Goal: Navigation & Orientation: Find specific page/section

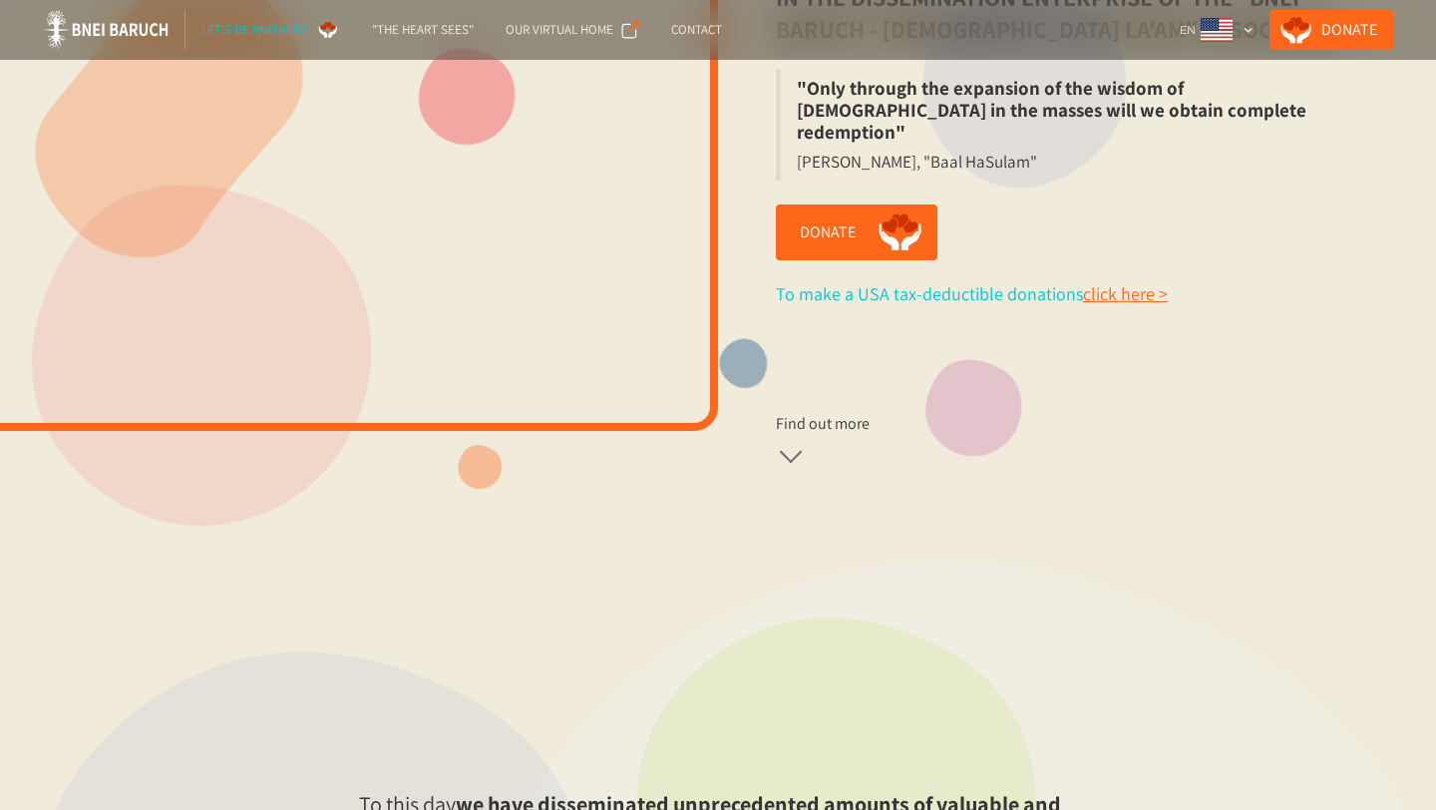
scroll to position [573, 0]
click at [792, 440] on div at bounding box center [790, 451] width 23 height 23
click at [796, 413] on div "Find out more" at bounding box center [823, 423] width 94 height 20
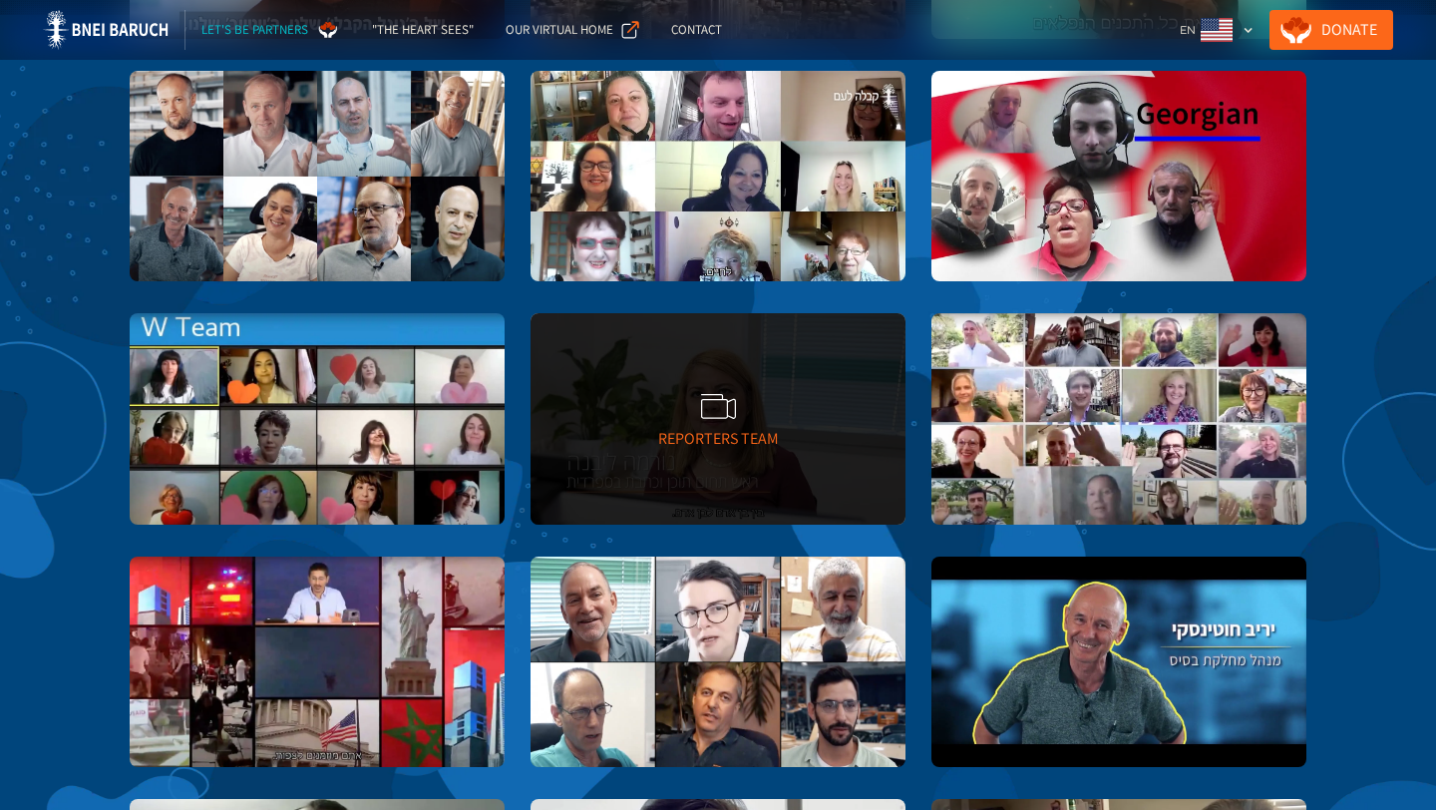
scroll to position [2231, 0]
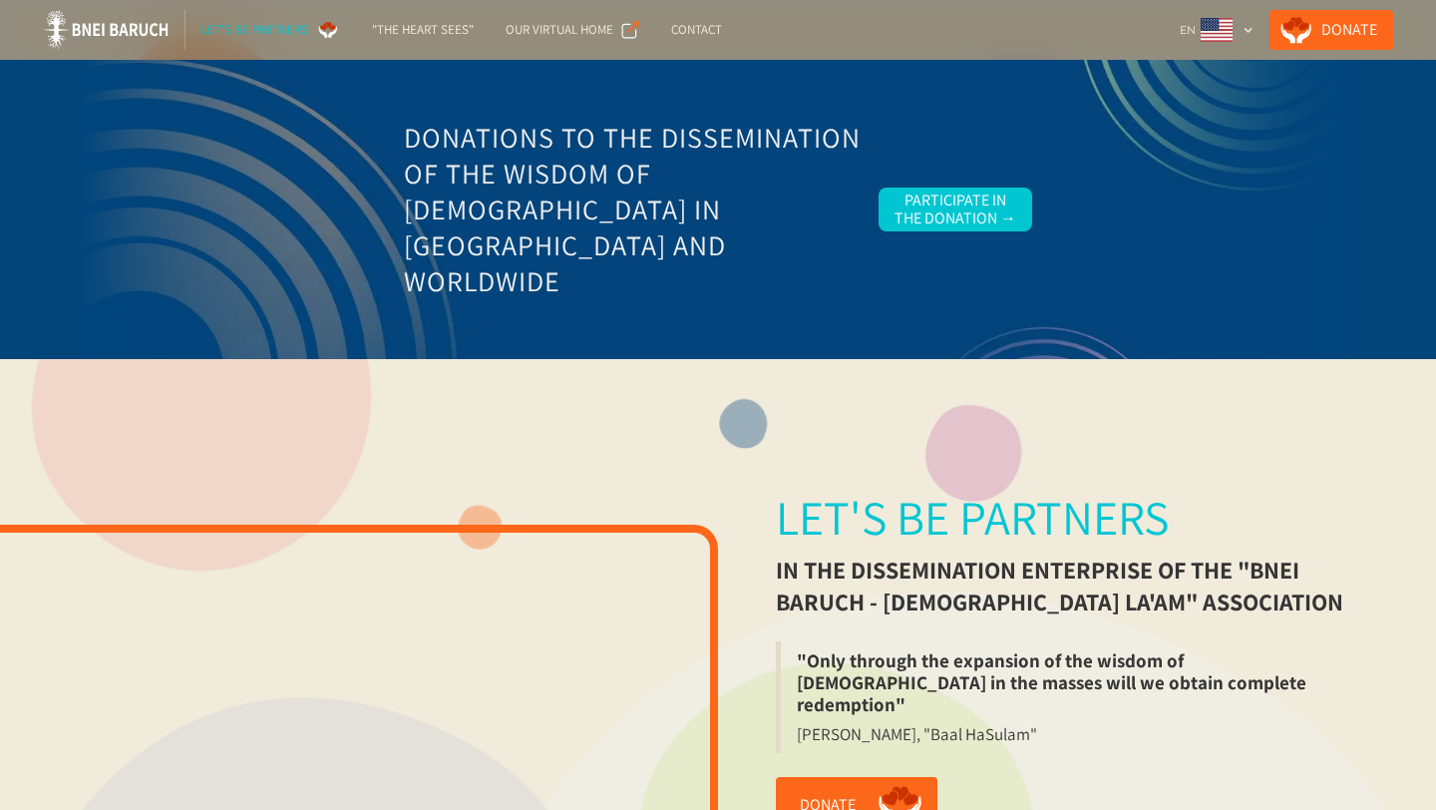
scroll to position [11, 0]
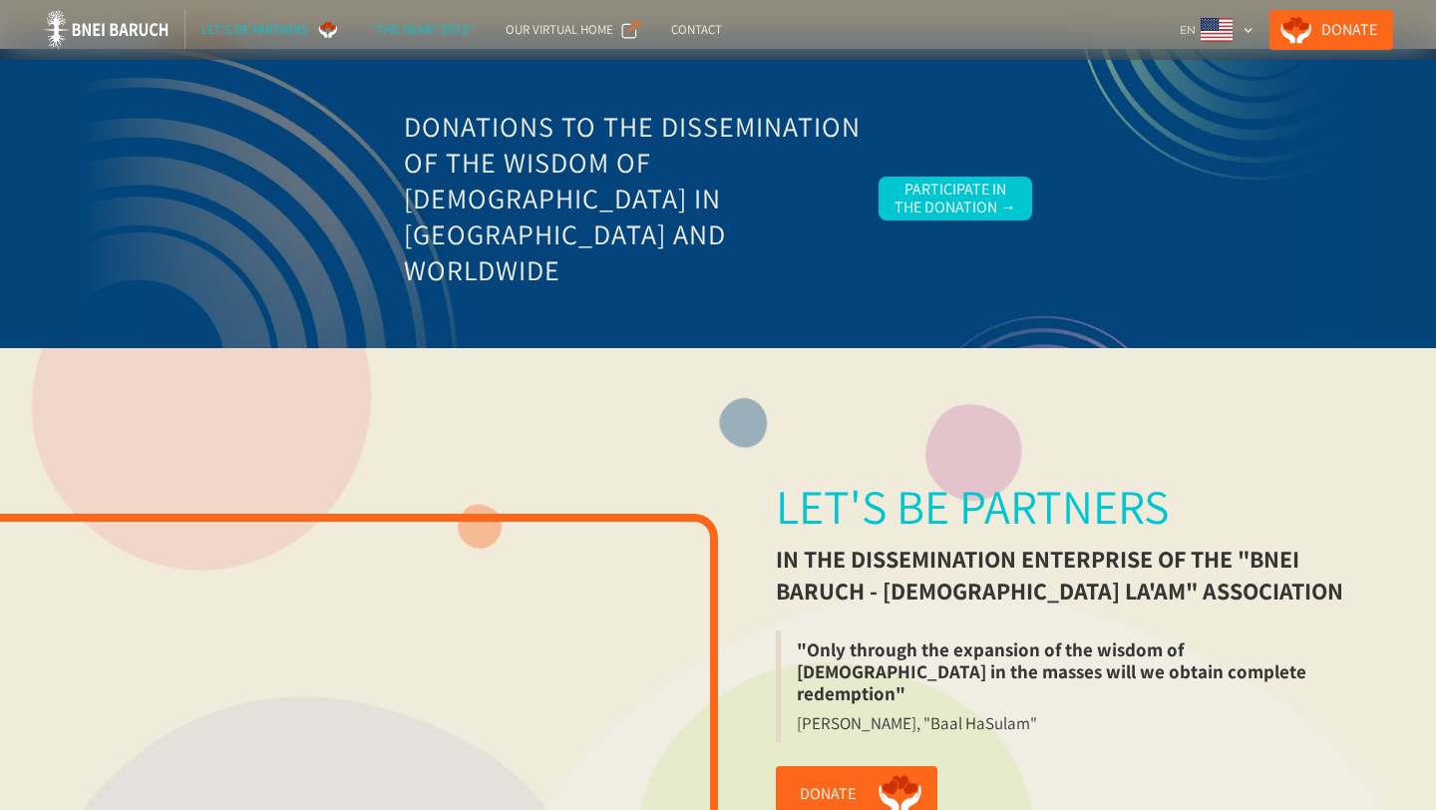
click at [441, 30] on div ""The Heart Sees"" at bounding box center [423, 30] width 102 height 20
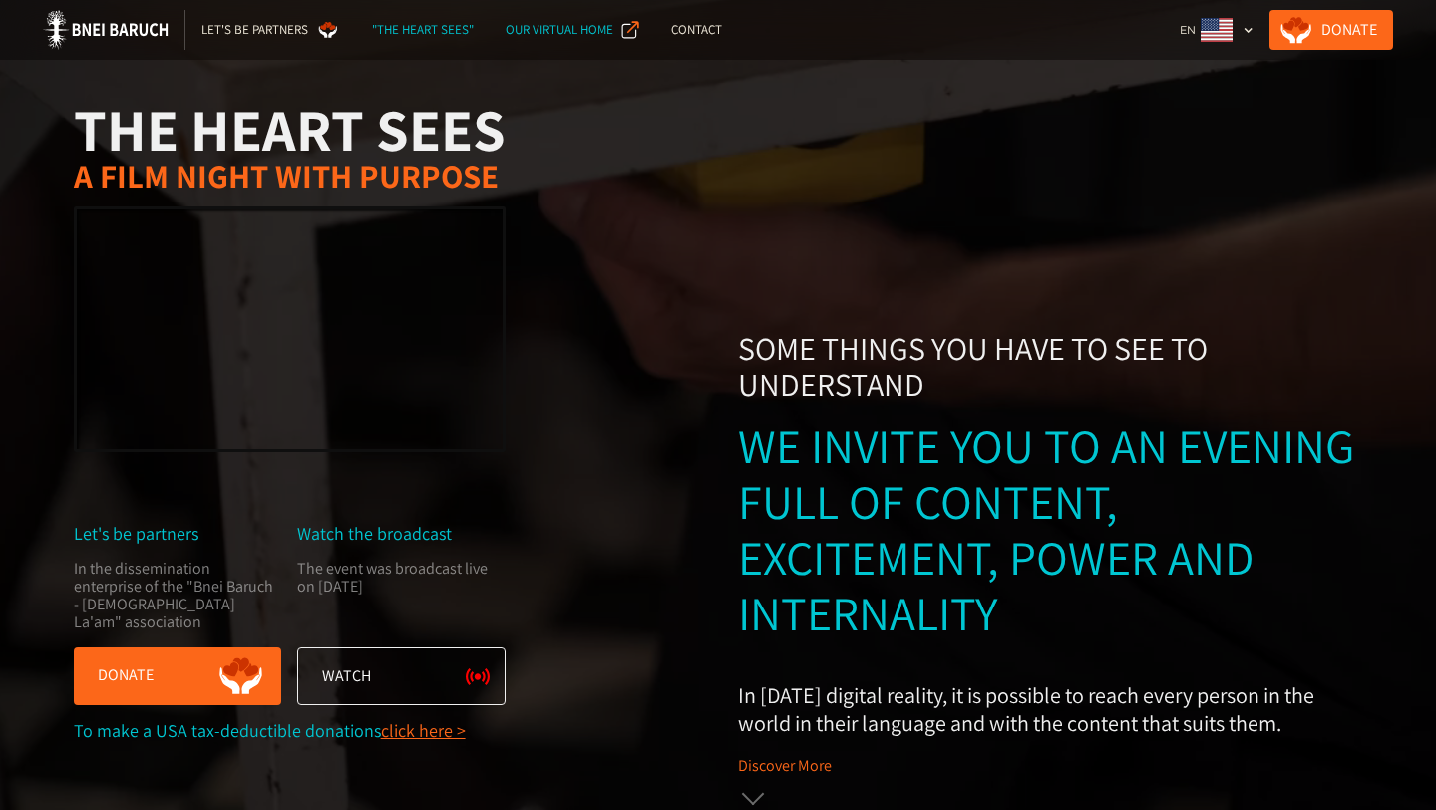
click at [536, 28] on div "Our Virtual Home" at bounding box center [560, 30] width 108 height 20
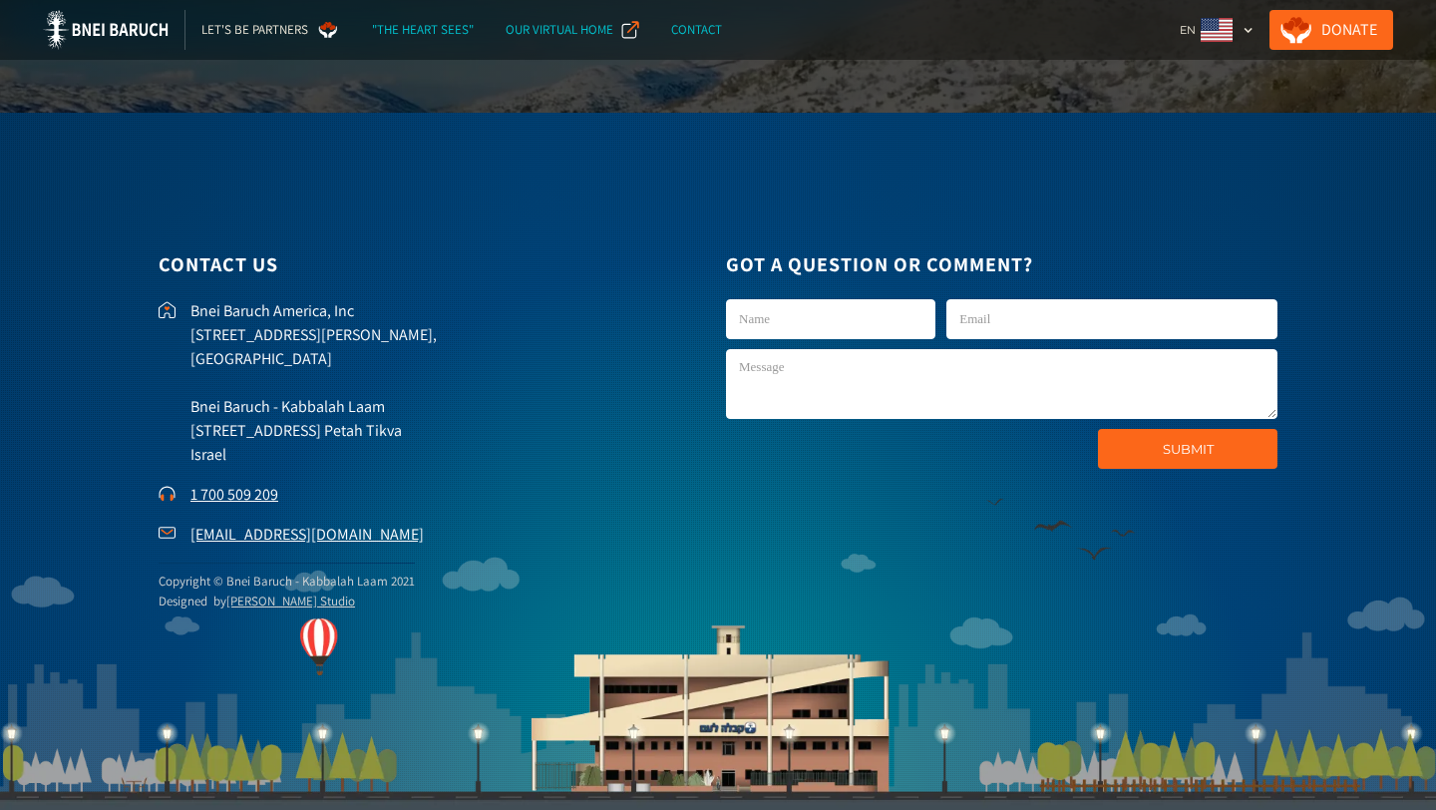
scroll to position [5220, 0]
